Goal: Task Accomplishment & Management: Complete application form

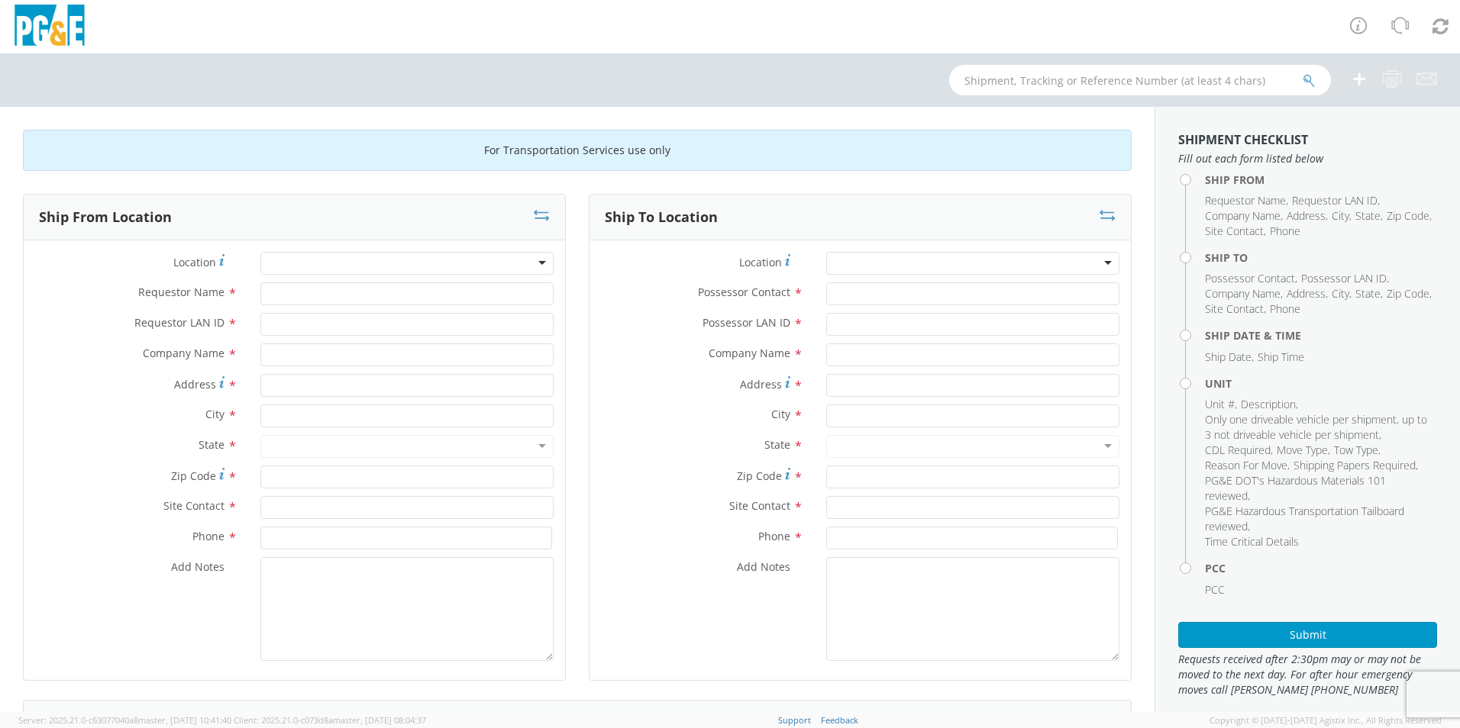
click at [370, 263] on div at bounding box center [406, 263] width 293 height 23
click at [292, 353] on input "text" at bounding box center [406, 355] width 293 height 23
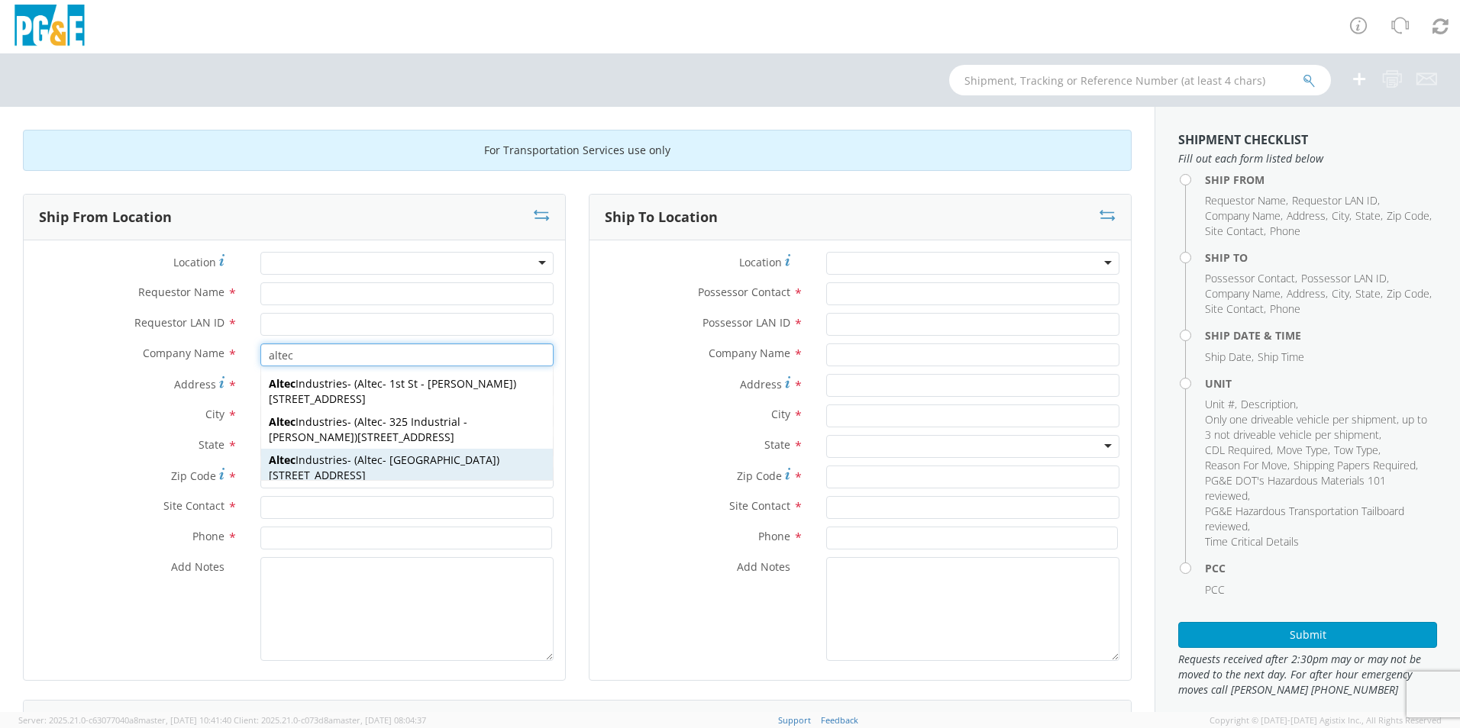
click at [319, 466] on span "Altec Industries" at bounding box center [308, 460] width 79 height 15
type input "Altec Industries"
type input "[STREET_ADDRESS]"
type input "[GEOGRAPHIC_DATA]"
type input "93308"
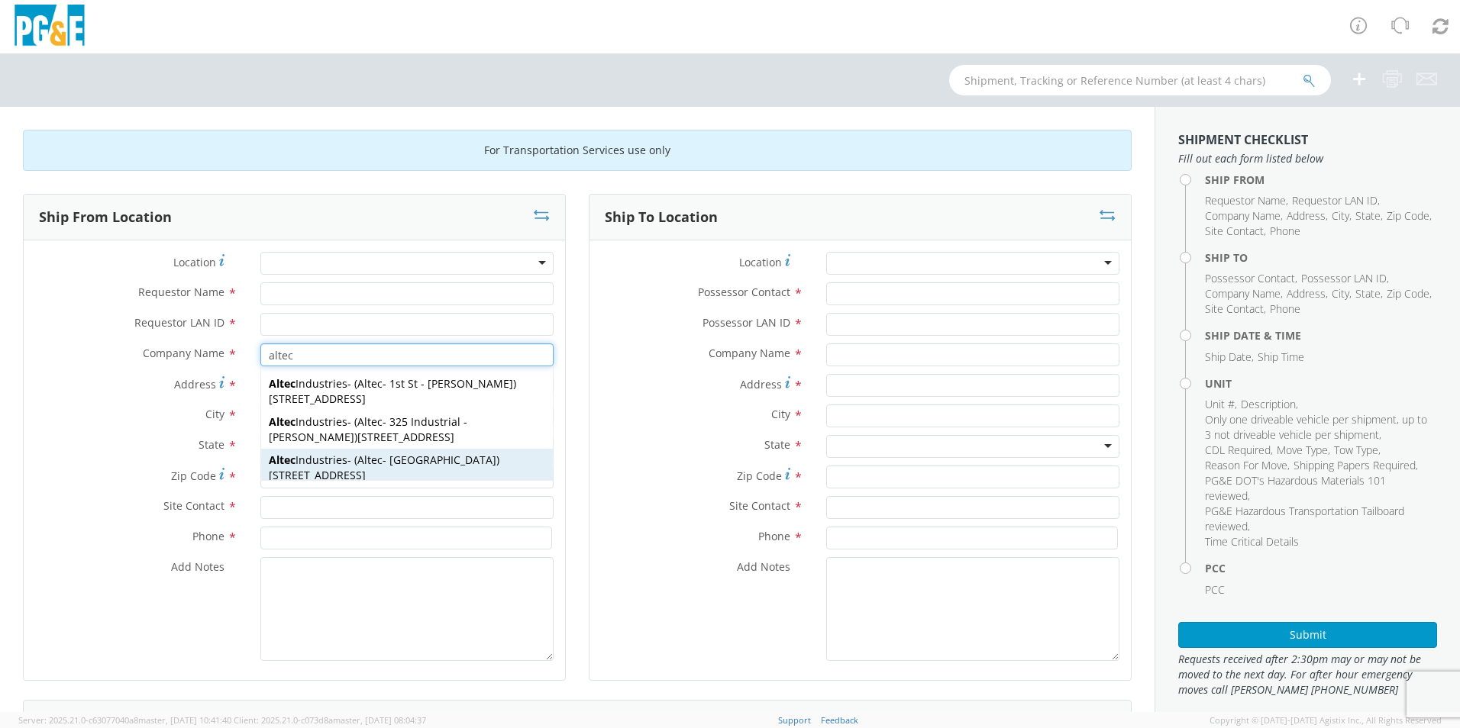
type input "Altec - [GEOGRAPHIC_DATA]"
type input "[PHONE_NUMBER]"
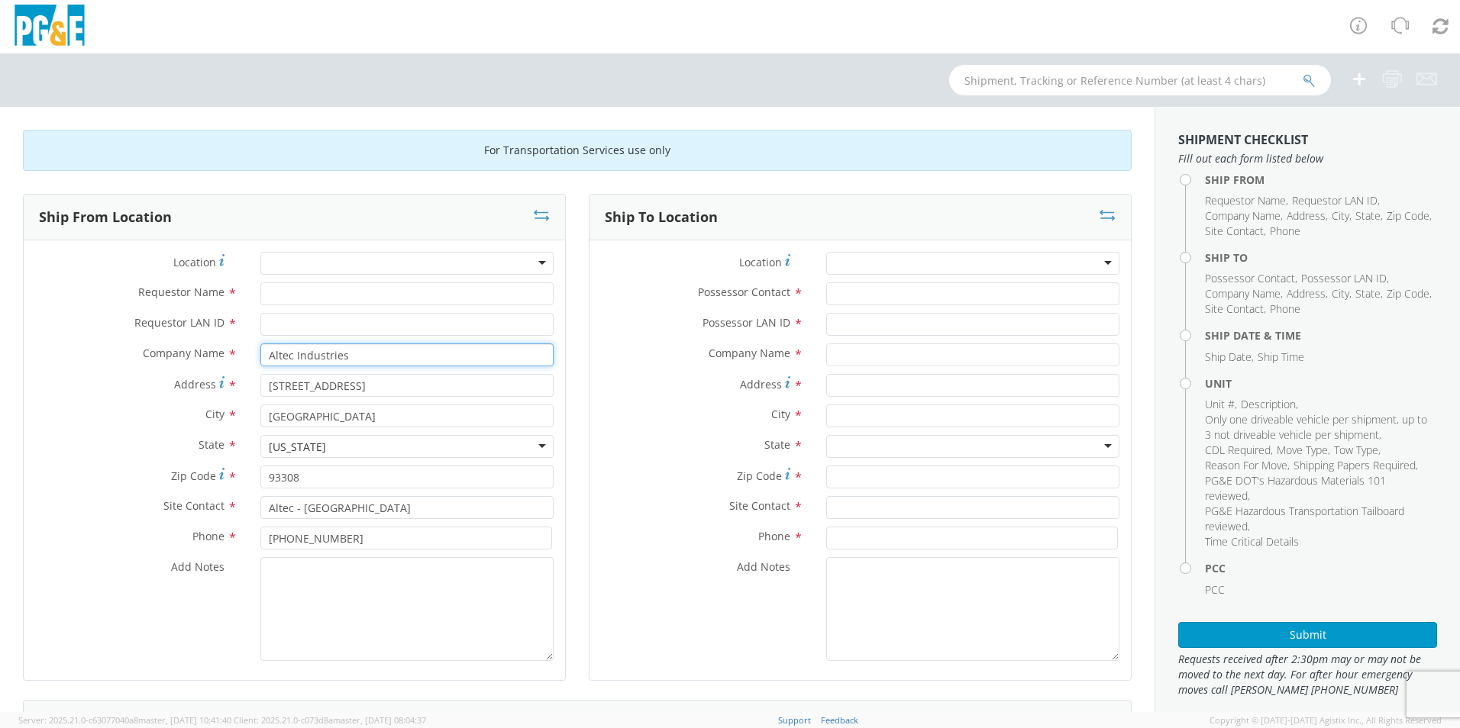
type input "Altec Industries"
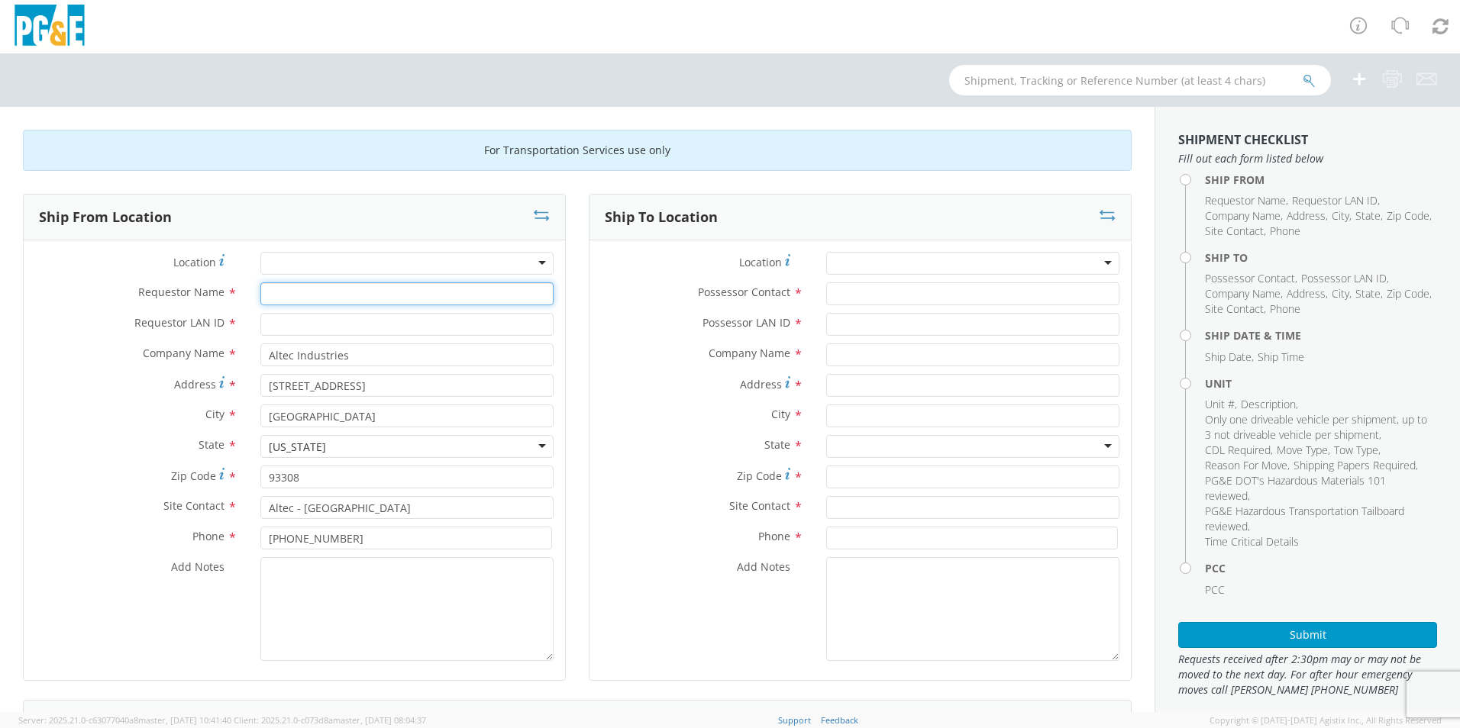
click at [320, 292] on input "Requestor Name *" at bounding box center [406, 294] width 293 height 23
type input "[PERSON_NAME]"
click at [320, 326] on input "Requestor LAN ID *" at bounding box center [406, 324] width 293 height 23
type input "JCEG"
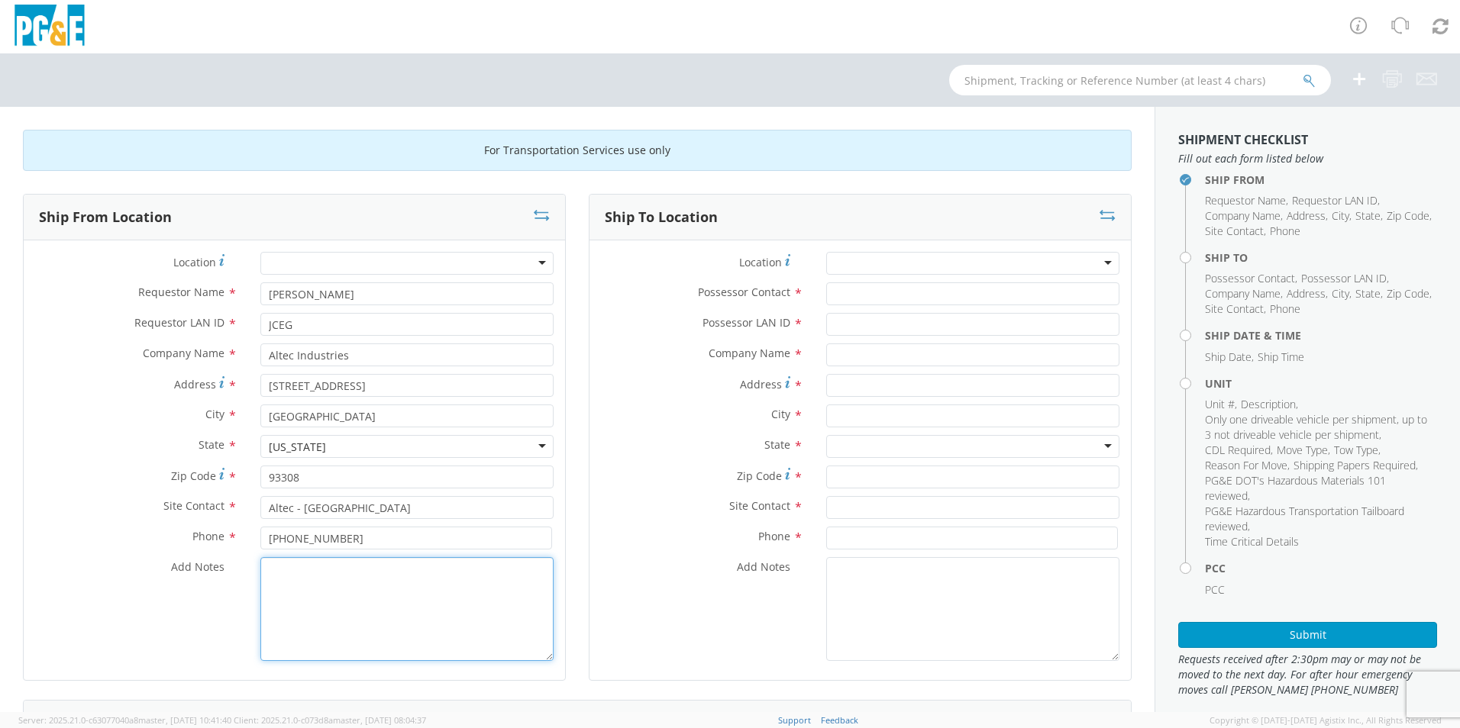
click at [337, 583] on textarea "Add Notes *" at bounding box center [406, 609] width 293 height 104
type textarea "SEE ROCKY AT ALTEC IN [GEOGRAPHIC_DATA]."
click at [905, 263] on div at bounding box center [972, 263] width 293 height 23
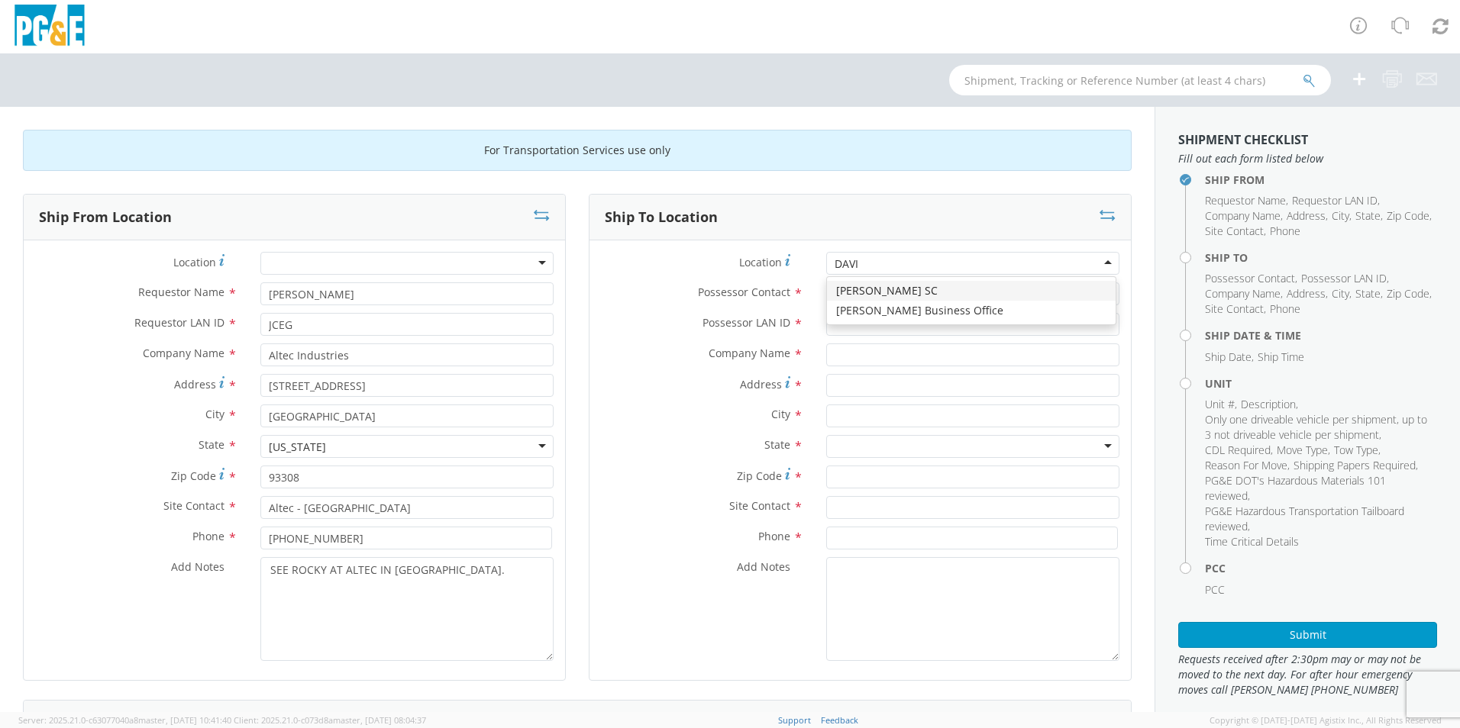
type input "[PERSON_NAME]"
type input "PG&E"
type input "[STREET_ADDRESS]"
type input "[PERSON_NAME]"
type input "95616"
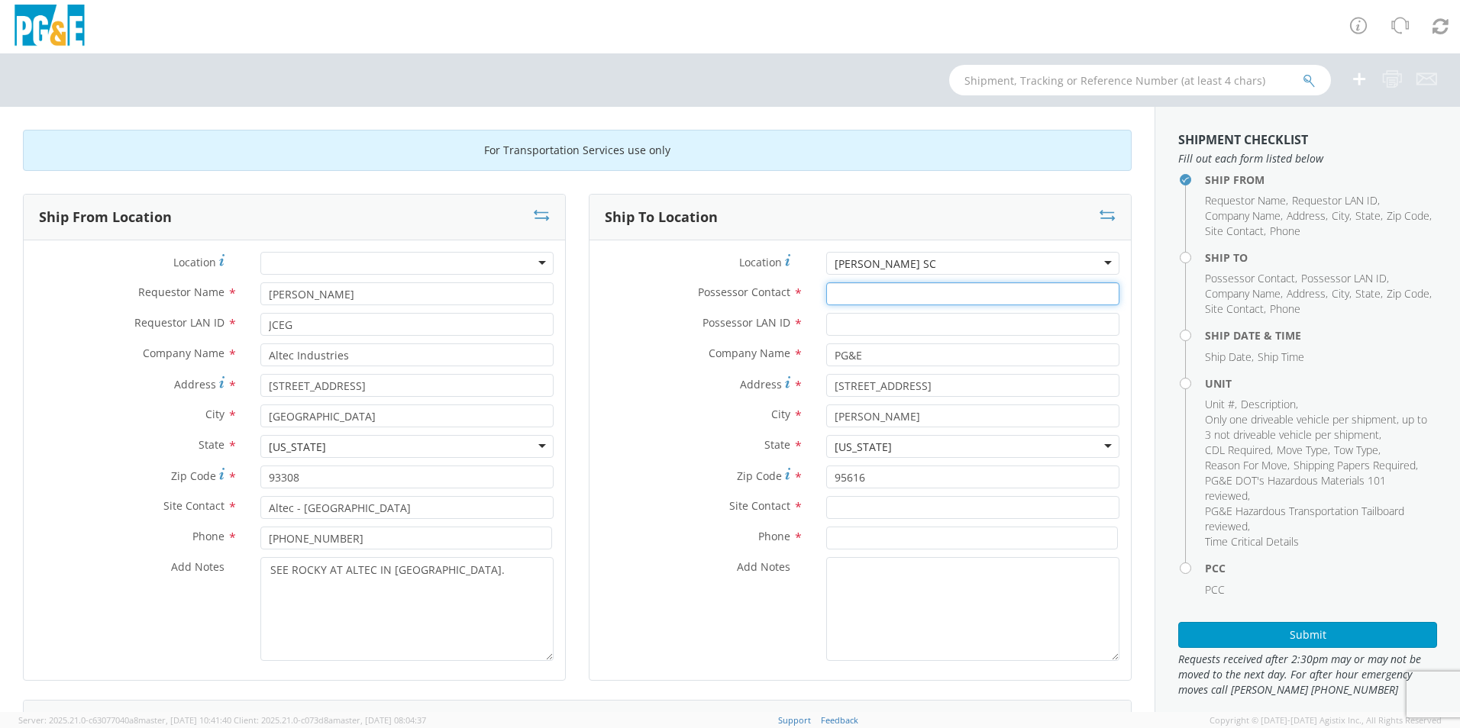
click at [885, 296] on input "Possessor Contact *" at bounding box center [972, 294] width 293 height 23
click at [892, 292] on input "[PERSON_NAME]" at bounding box center [972, 294] width 293 height 23
type input "[PERSON_NAME]"
click at [868, 334] on input "Possessor LAN ID *" at bounding box center [972, 324] width 293 height 23
click at [883, 329] on input "Possessor LAN ID *" at bounding box center [972, 324] width 293 height 23
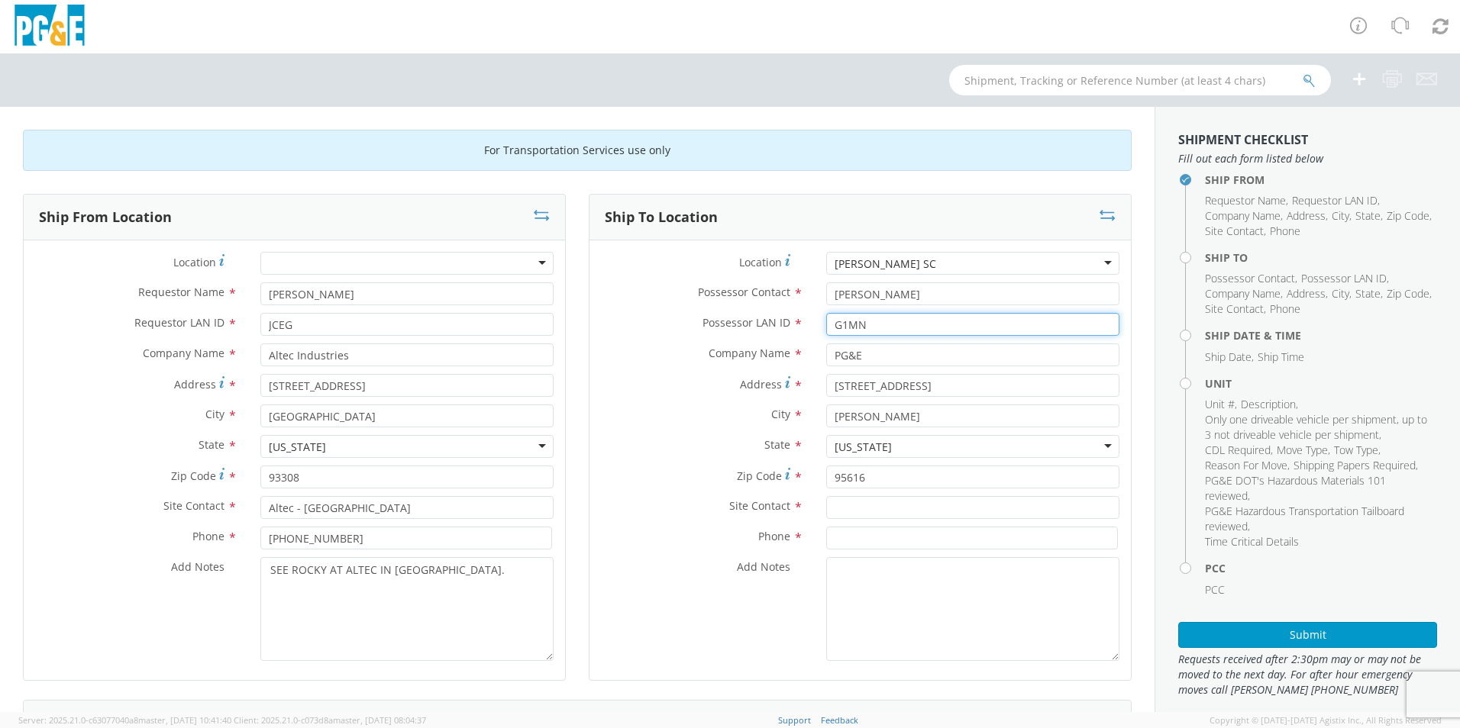
type input "G1MN"
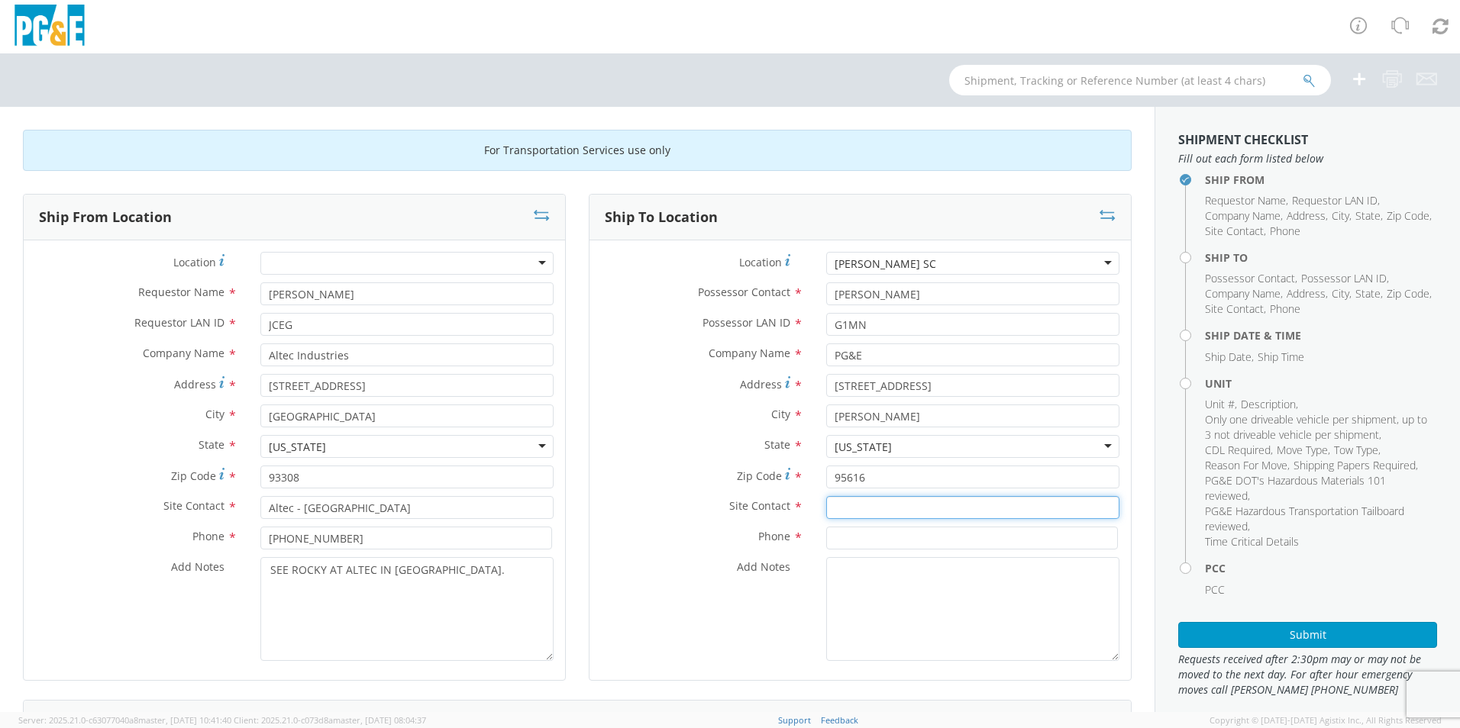
click at [867, 511] on input "text" at bounding box center [972, 507] width 293 height 23
type input "[PERSON_NAME]"
click at [864, 544] on input at bounding box center [972, 538] width 292 height 23
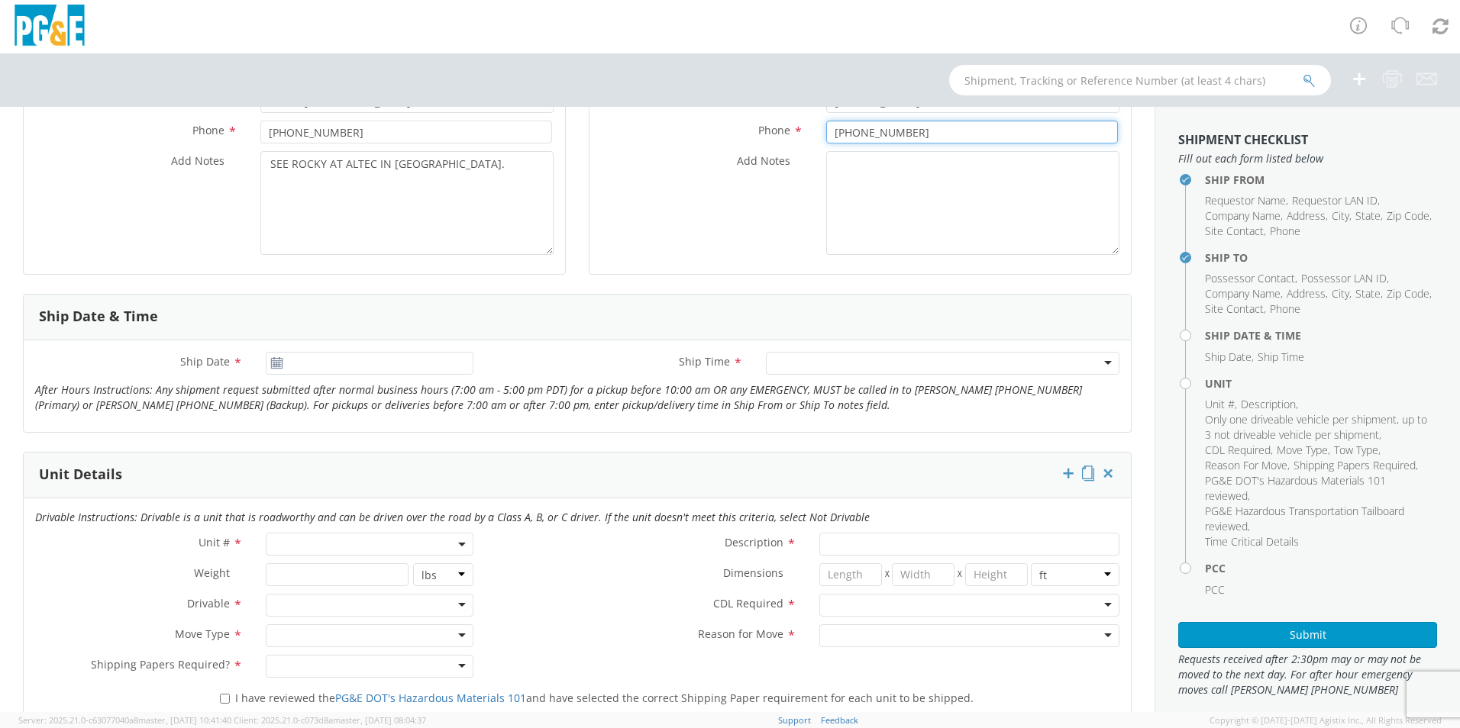
scroll to position [458, 0]
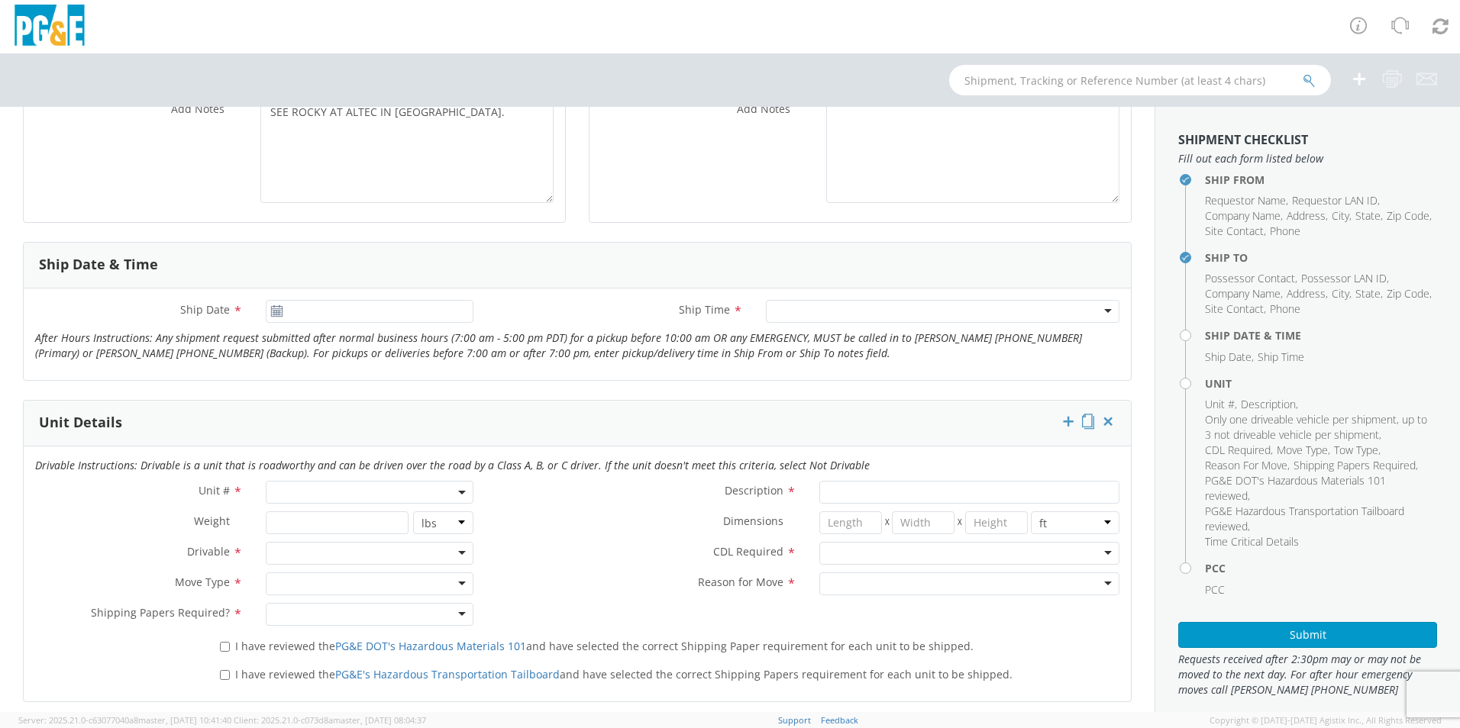
type input "[PHONE_NUMBER]"
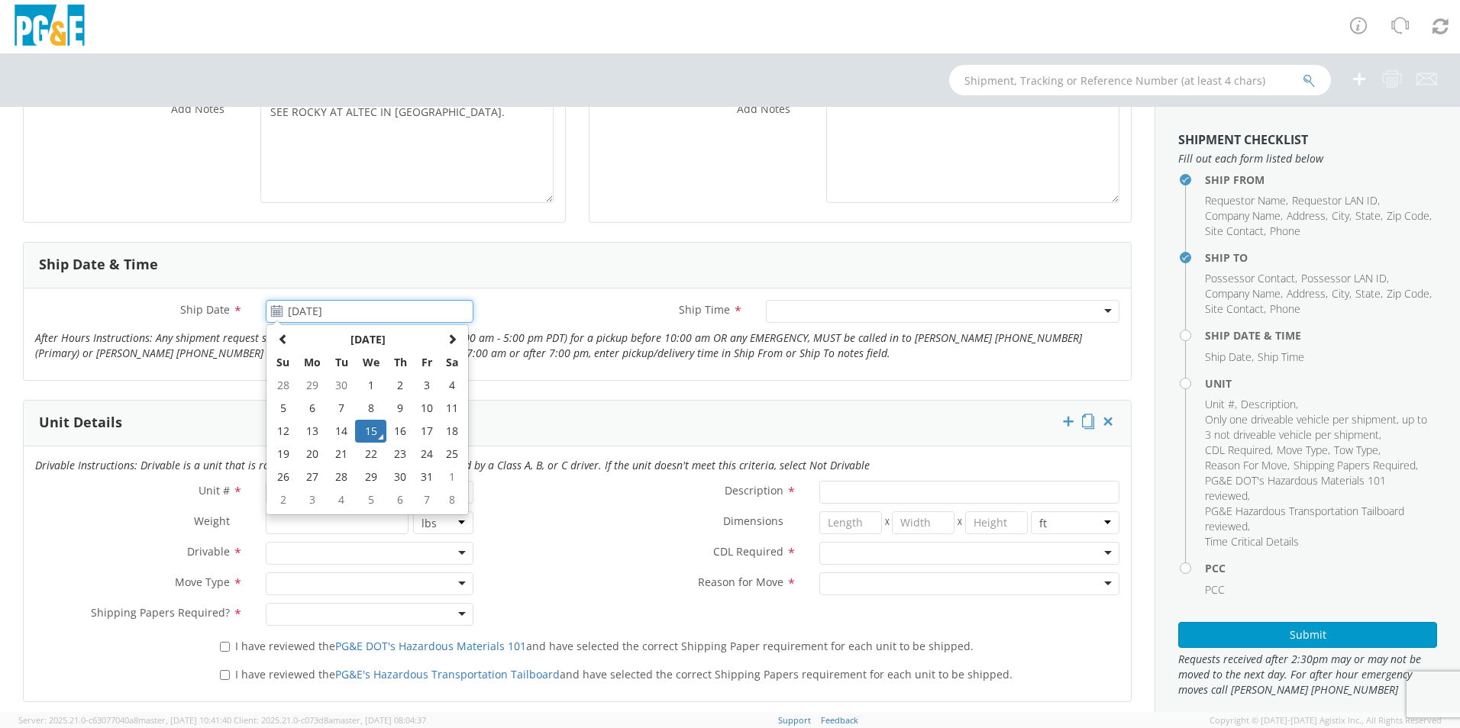
click at [378, 305] on input "[DATE]" at bounding box center [370, 311] width 208 height 23
click at [308, 450] on td "20" at bounding box center [312, 454] width 32 height 23
type input "[DATE]"
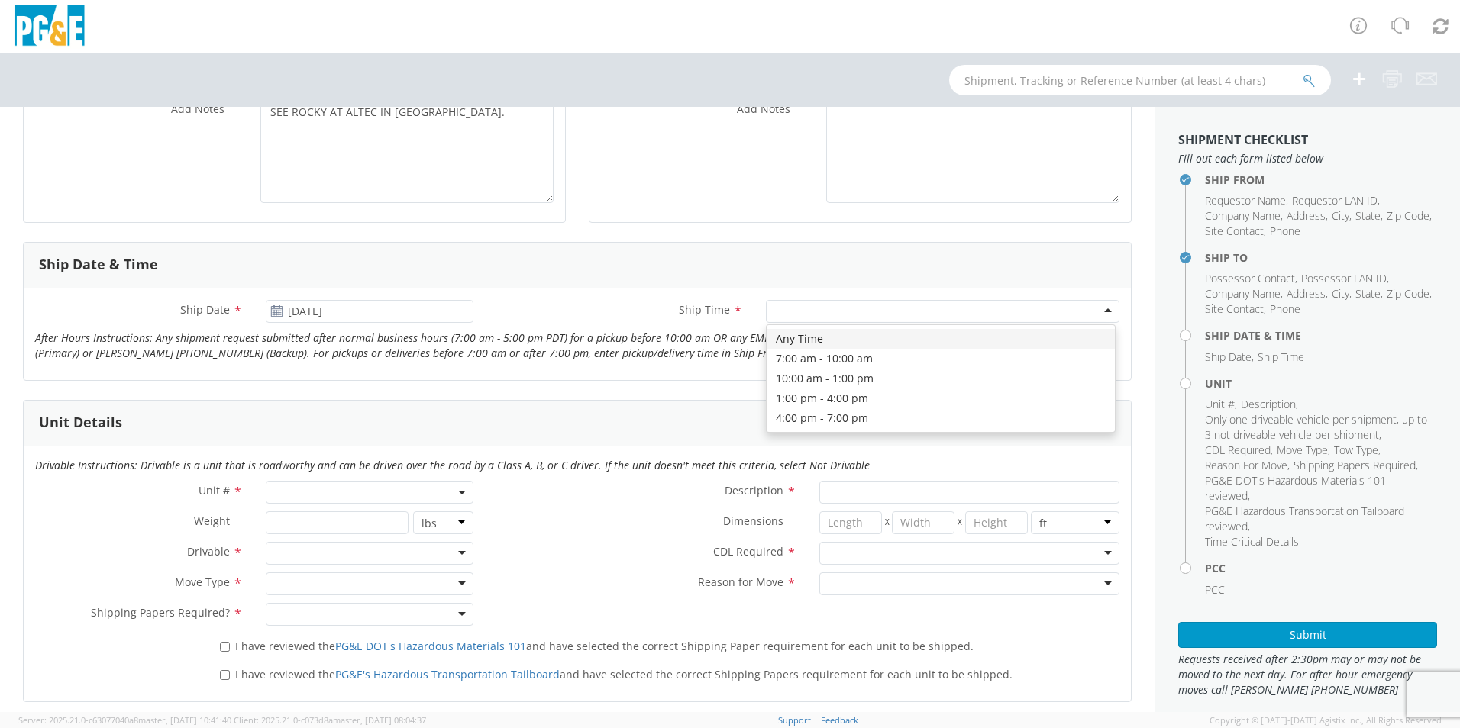
click at [848, 314] on div at bounding box center [943, 311] width 354 height 23
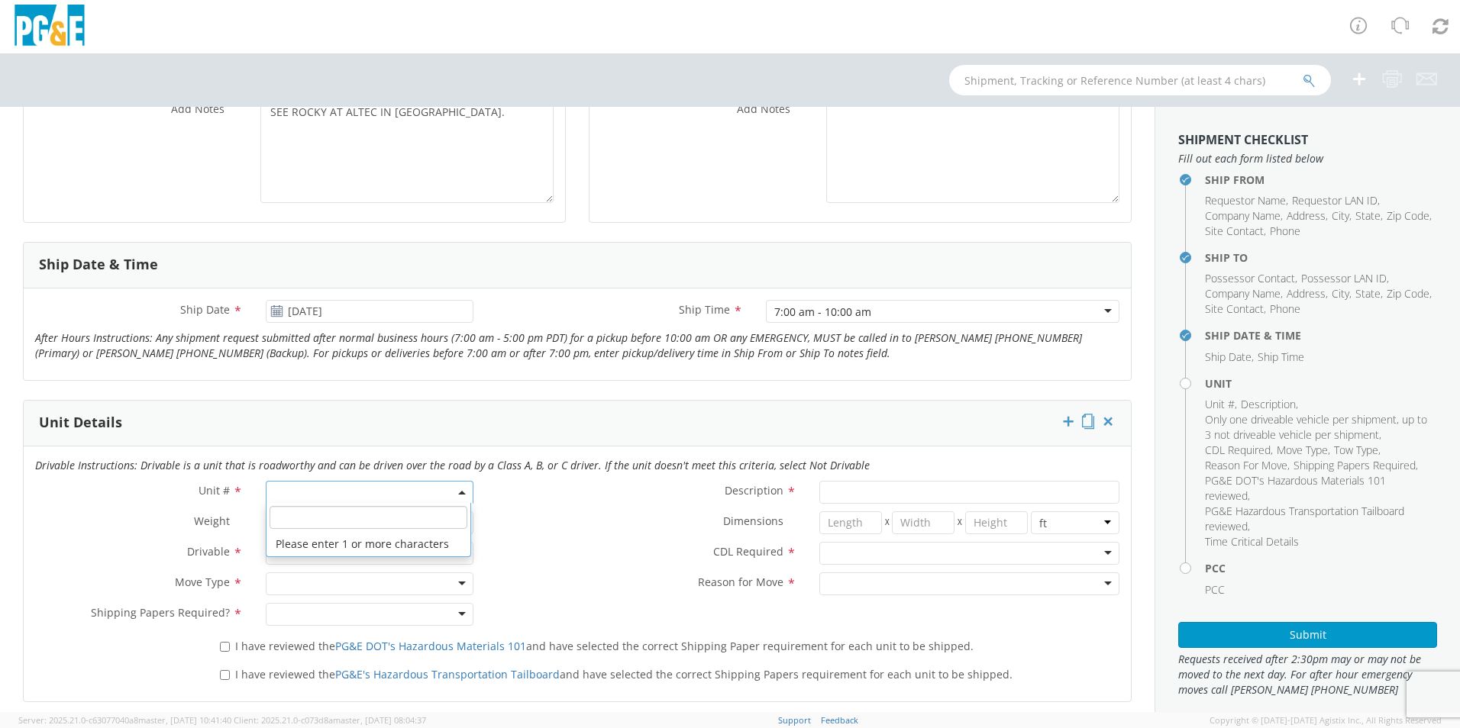
click at [366, 489] on span at bounding box center [370, 492] width 208 height 23
click at [334, 531] on span at bounding box center [368, 517] width 204 height 29
click at [334, 521] on input "search" at bounding box center [369, 517] width 198 height 23
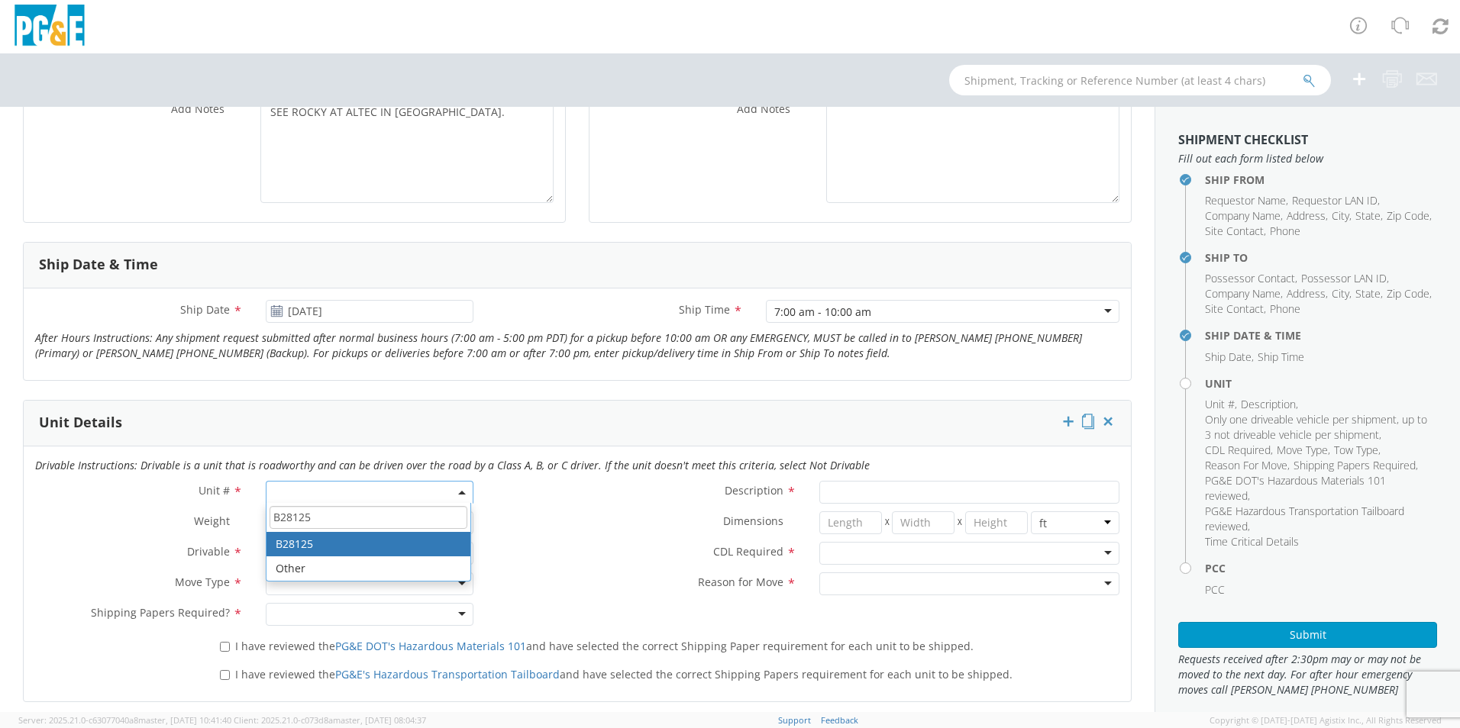
type input "B28125"
type input "TRUCK; MATERIAL HANDLER: 60' - 89' 6X6"
type input "66000"
select select "B28125"
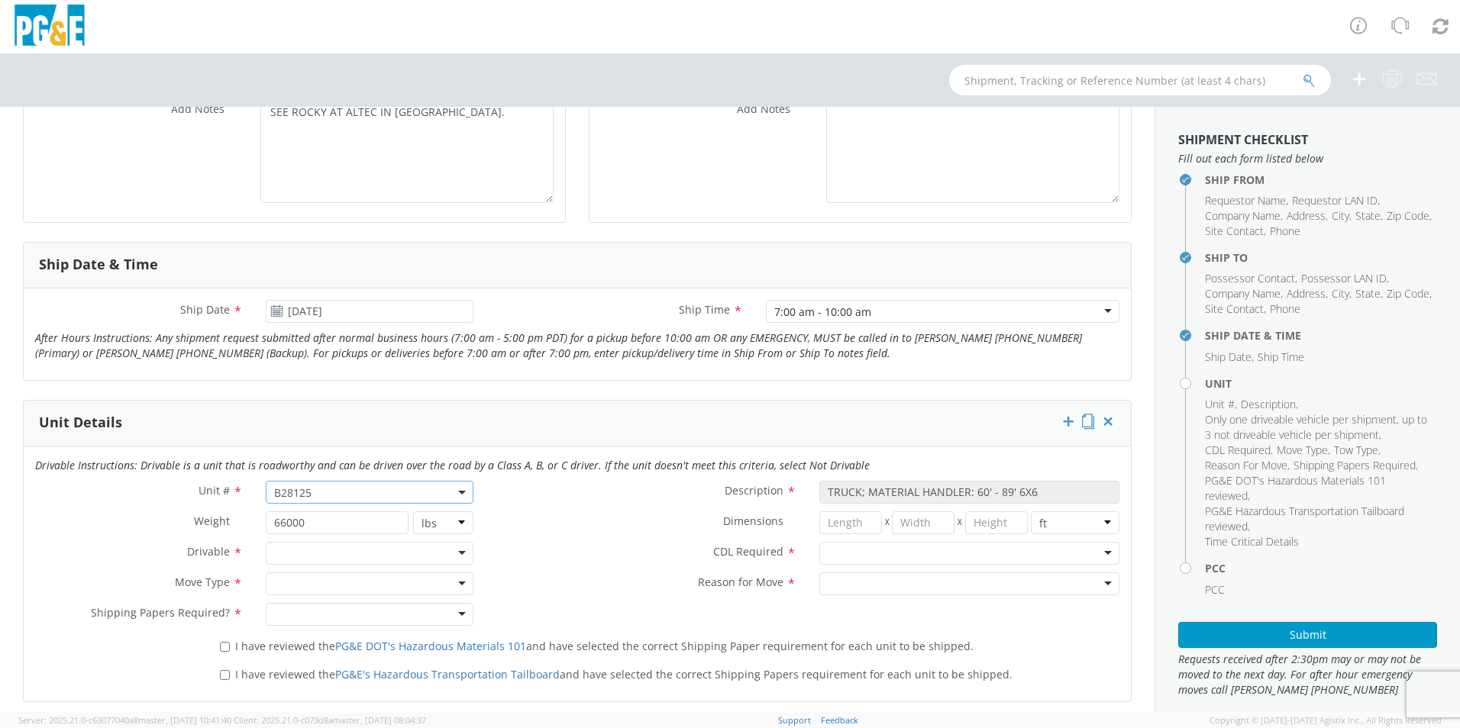
click at [348, 554] on div at bounding box center [370, 553] width 208 height 23
click at [380, 589] on div at bounding box center [370, 584] width 208 height 23
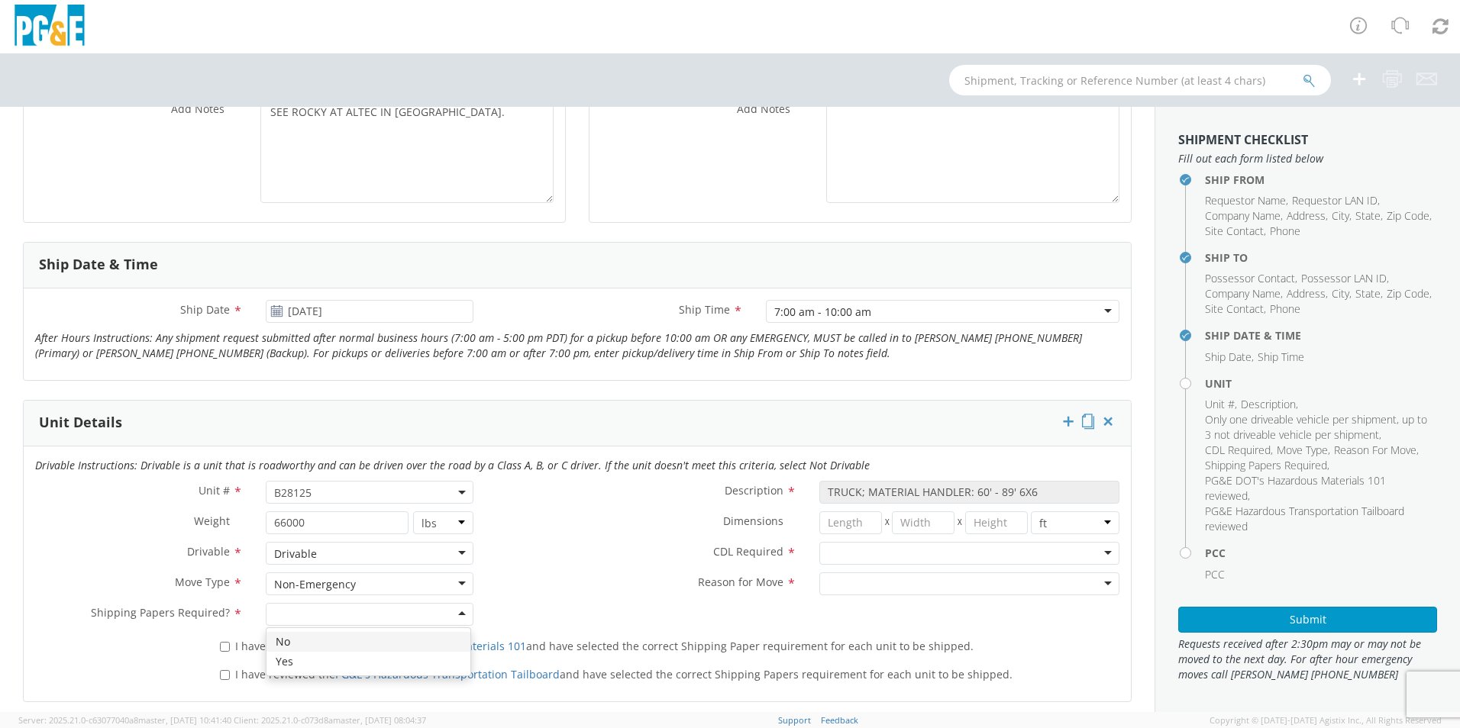
click at [417, 616] on div at bounding box center [370, 614] width 208 height 23
click at [873, 550] on div at bounding box center [969, 553] width 300 height 23
click at [854, 587] on div at bounding box center [969, 584] width 300 height 23
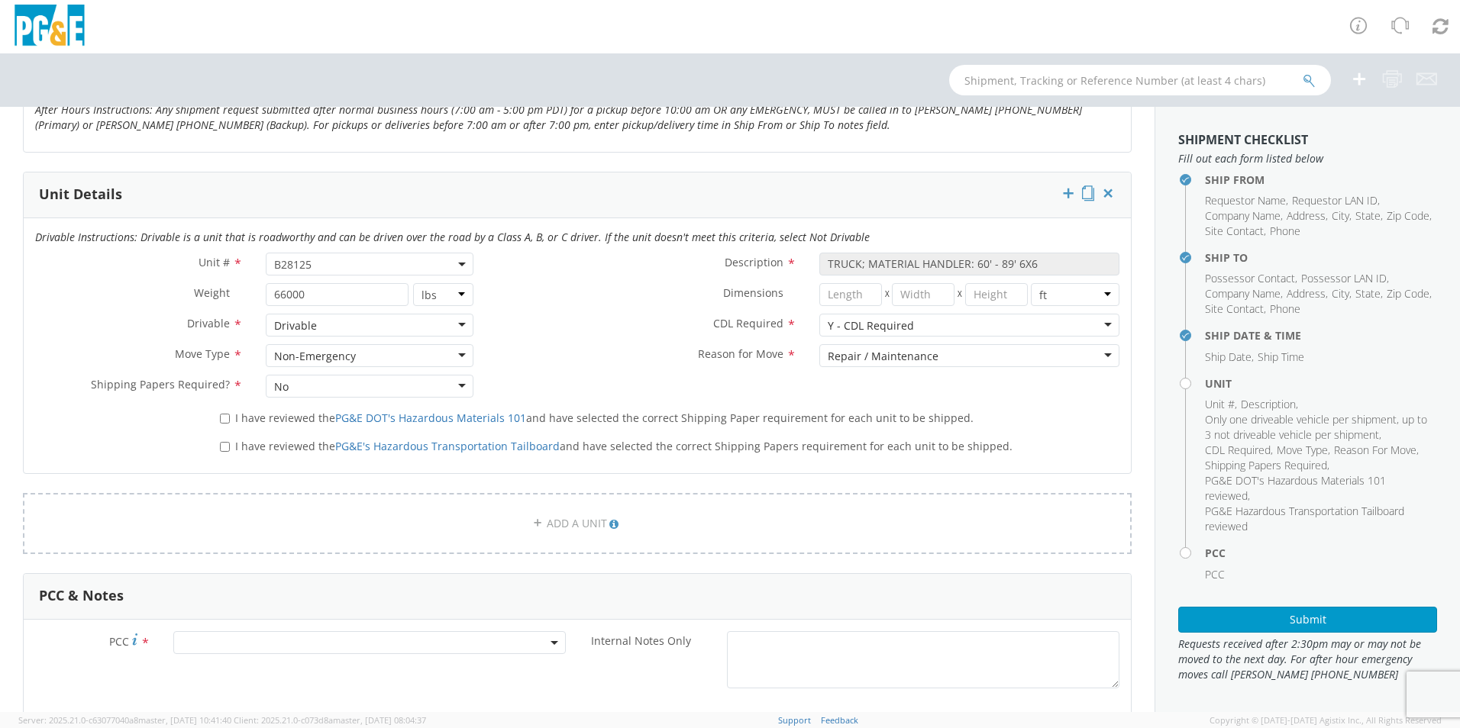
scroll to position [687, 0]
click at [221, 418] on input "I have reviewed the PG&E DOT's Hazardous Materials 101 and have selected the co…" at bounding box center [225, 418] width 10 height 10
checkbox input "true"
click at [221, 447] on input "I have reviewed the PG&E's Hazardous Transportation Tailboard and have selected…" at bounding box center [225, 446] width 10 height 10
checkbox input "true"
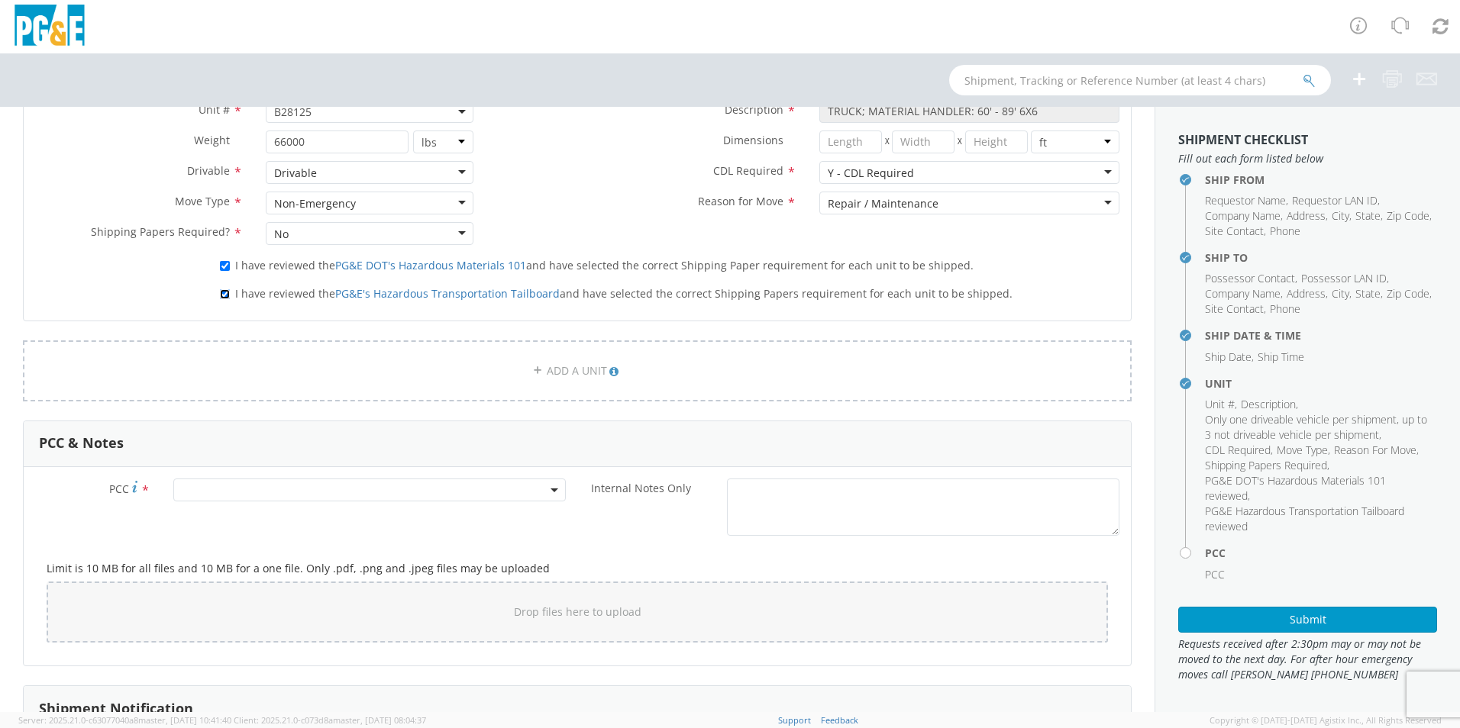
scroll to position [840, 0]
click at [334, 496] on span at bounding box center [369, 489] width 392 height 23
click at [332, 511] on input "number" at bounding box center [367, 514] width 380 height 23
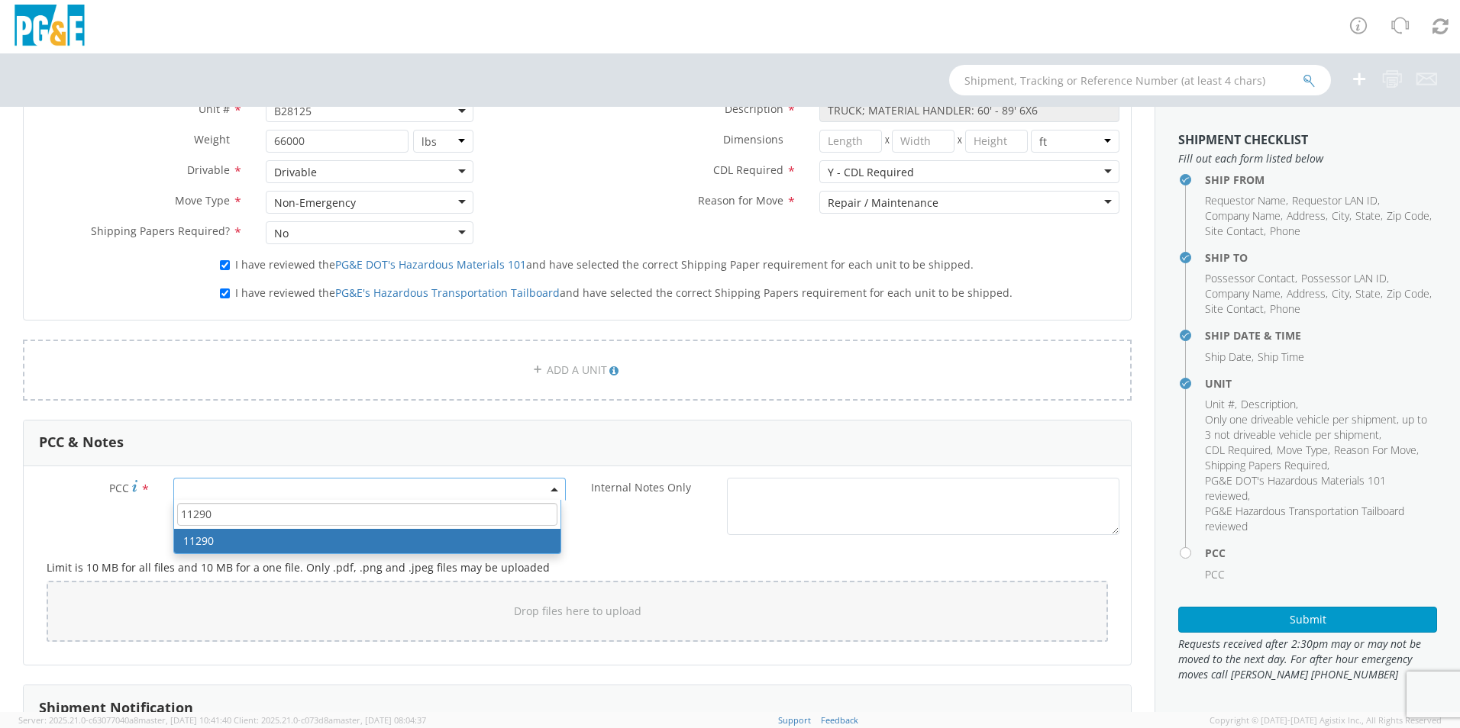
type input "11290"
select select "11290"
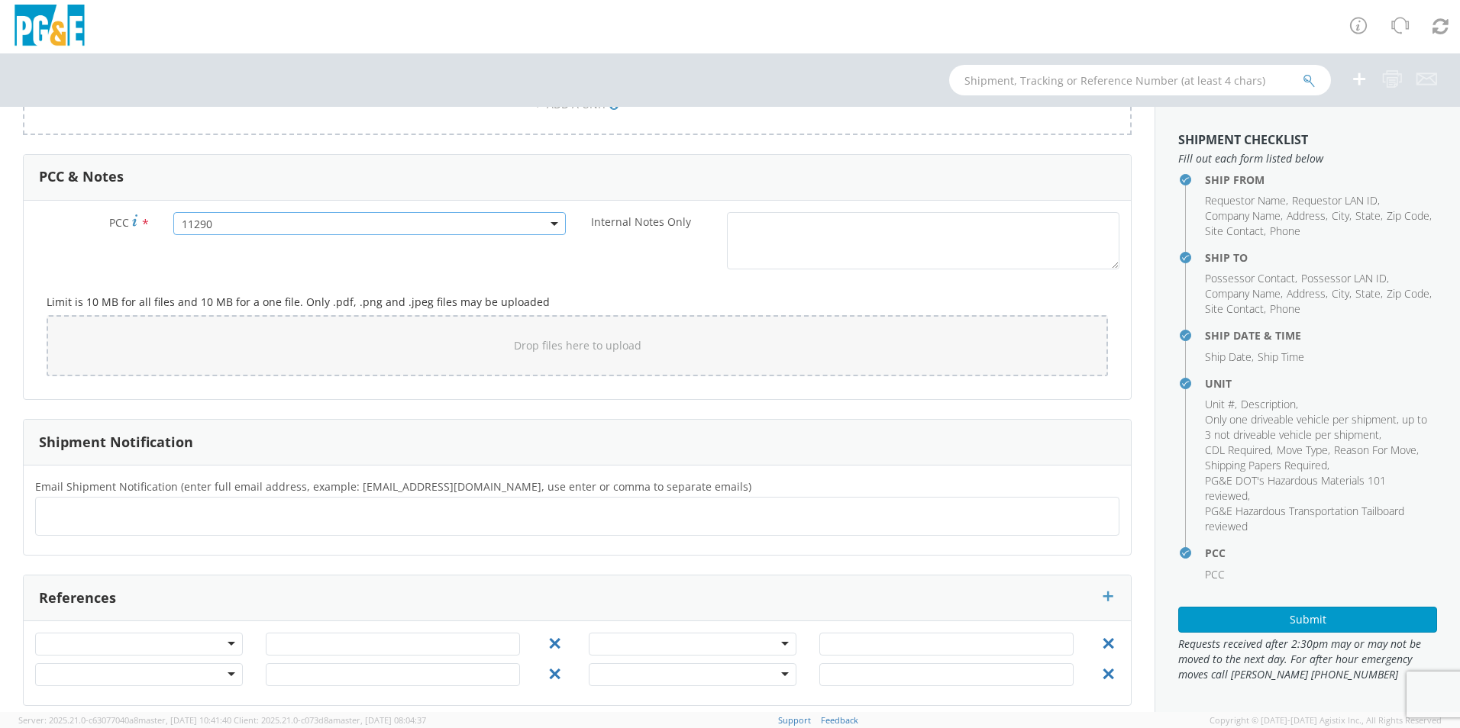
scroll to position [1119, 0]
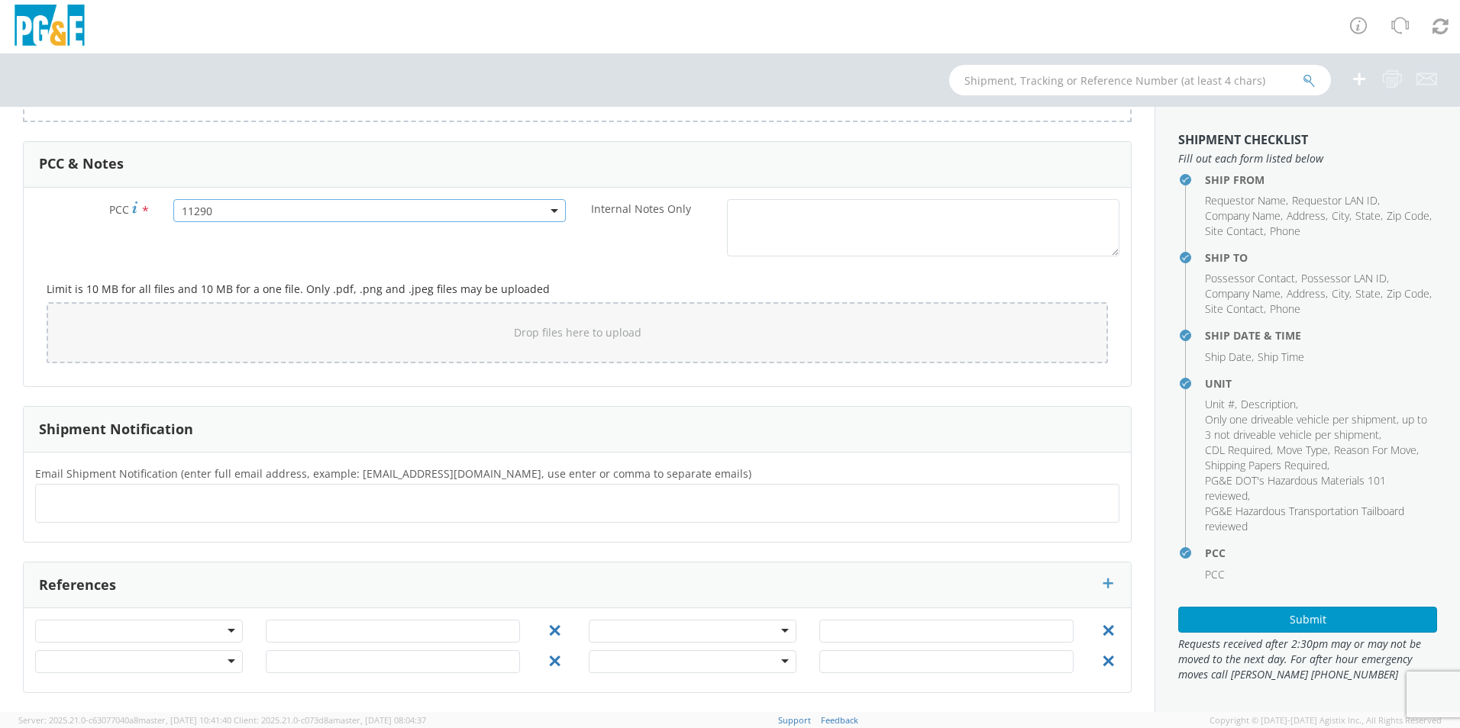
click at [288, 505] on ul at bounding box center [577, 503] width 1070 height 25
type input "[EMAIL_ADDRESS][DOMAIN_NAME]"
click at [272, 507] on ul "[EMAIL_ADDRESS][DOMAIN_NAME] ×" at bounding box center [577, 504] width 1070 height 26
type input "[EMAIL_ADDRESS][DOMAIN_NAME]"
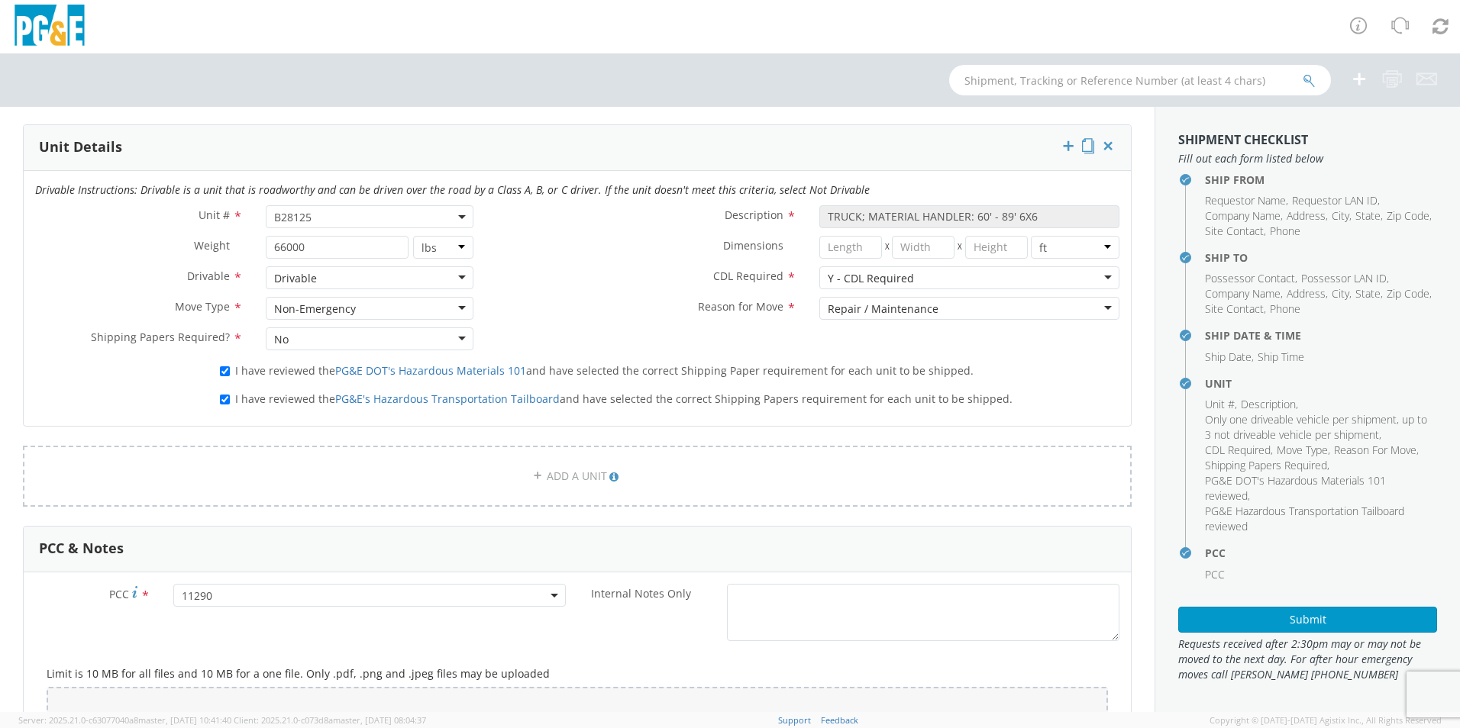
scroll to position [1119, 0]
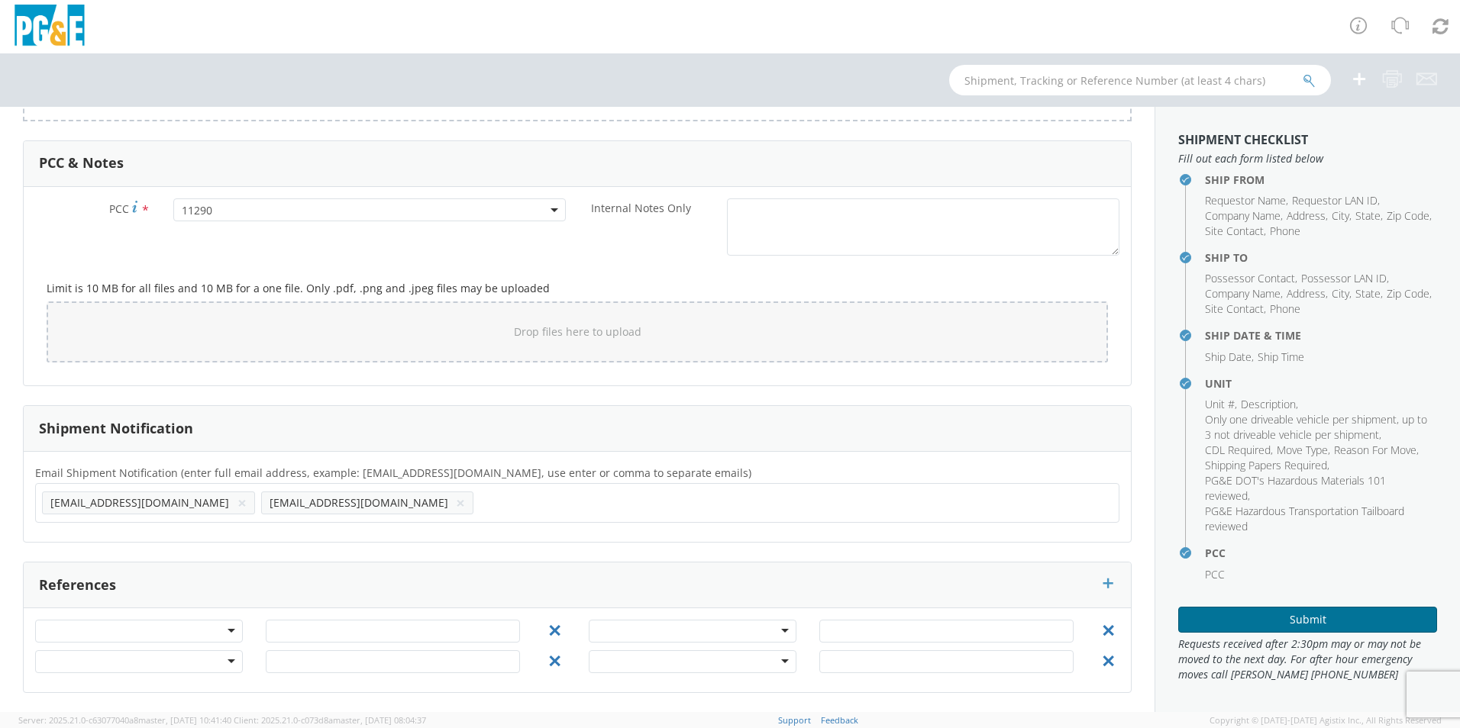
click at [1300, 622] on button "Submit" at bounding box center [1307, 620] width 259 height 26
